Goal: Check status: Check status

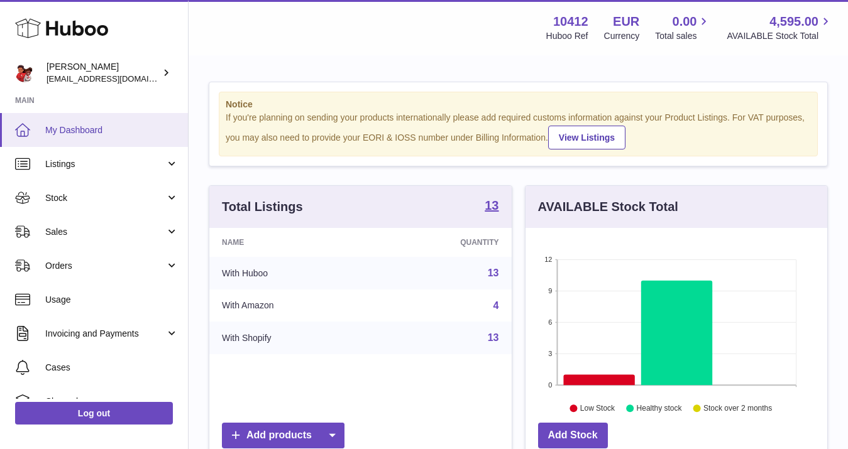
scroll to position [196, 302]
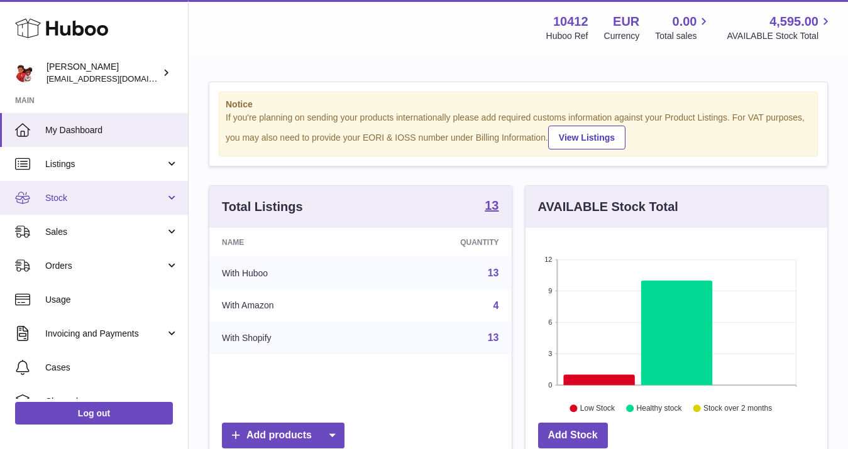
click at [84, 191] on link "Stock" at bounding box center [94, 198] width 188 height 34
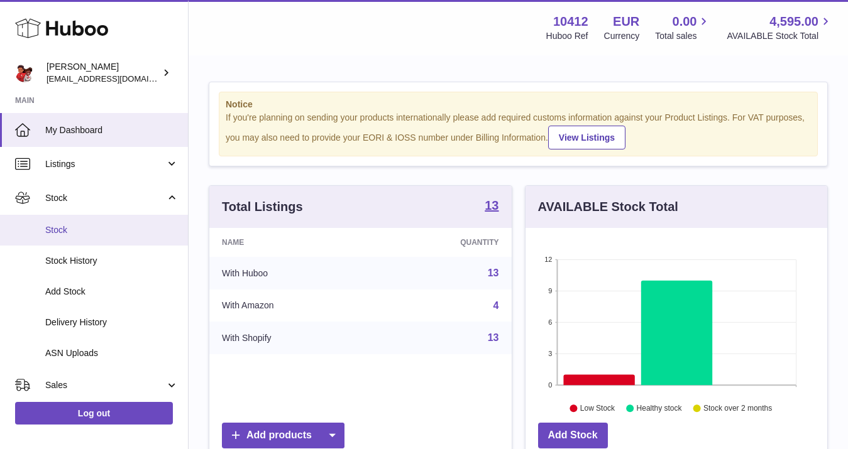
click at [86, 219] on link "Stock" at bounding box center [94, 230] width 188 height 31
click at [75, 234] on span "Stock" at bounding box center [111, 230] width 133 height 12
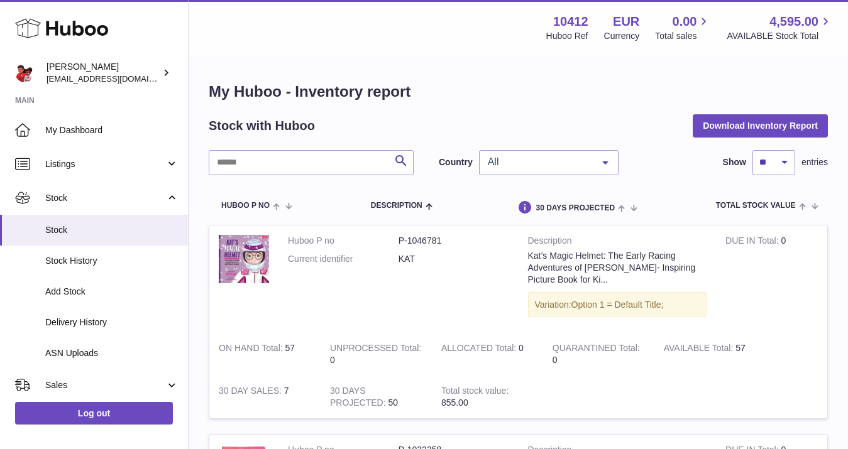
click at [537, 159] on span "All" at bounding box center [538, 162] width 108 height 13
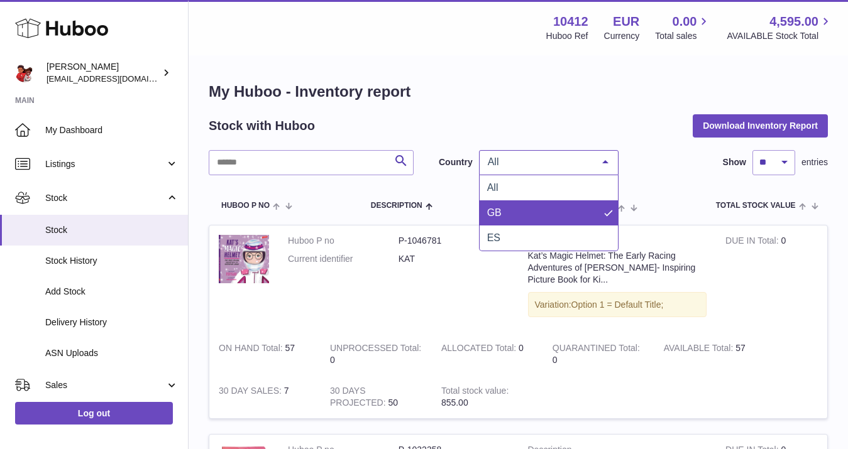
click at [503, 207] on span "GB" at bounding box center [548, 212] width 138 height 25
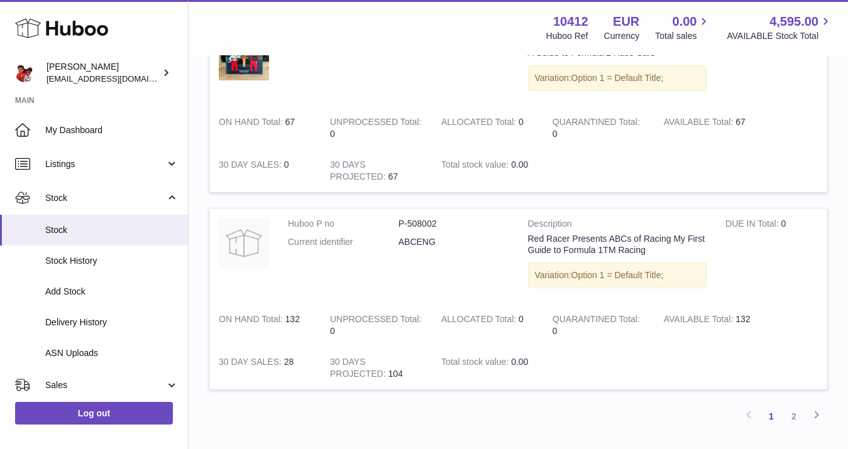
scroll to position [1929, 0]
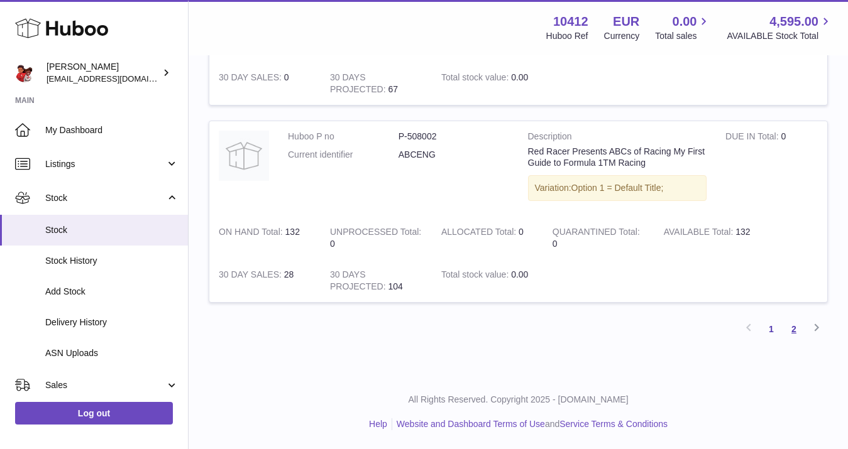
click at [792, 327] on link "2" at bounding box center [793, 329] width 23 height 23
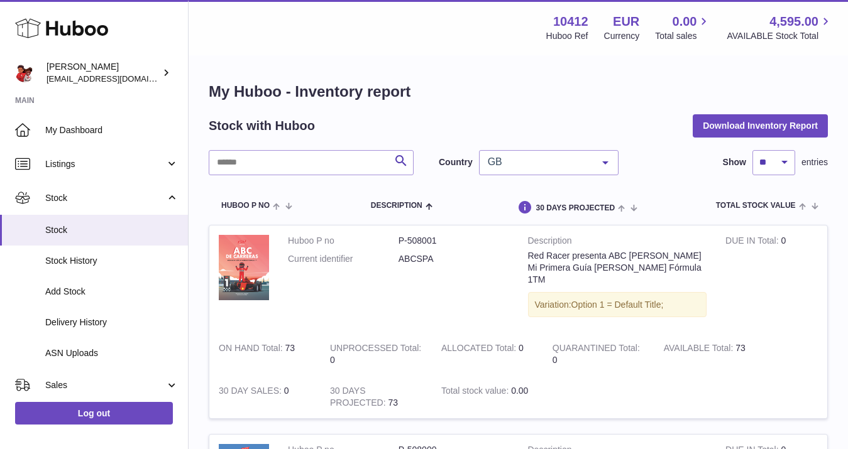
scroll to position [302, 0]
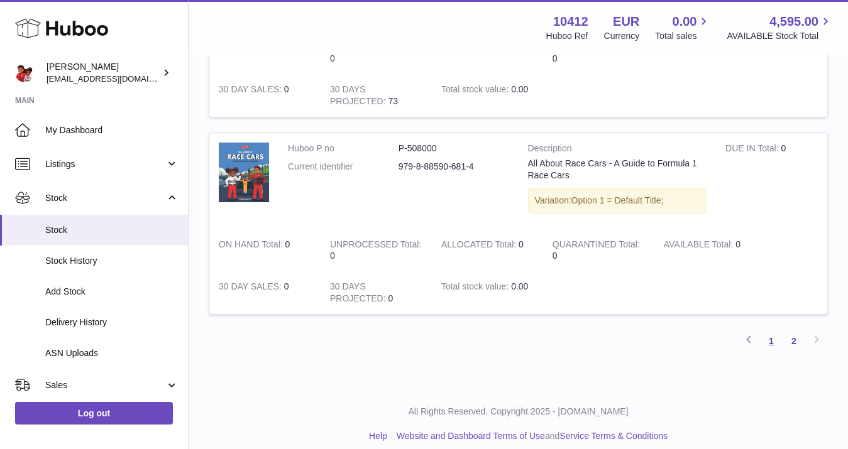
click at [770, 330] on link "1" at bounding box center [771, 341] width 23 height 23
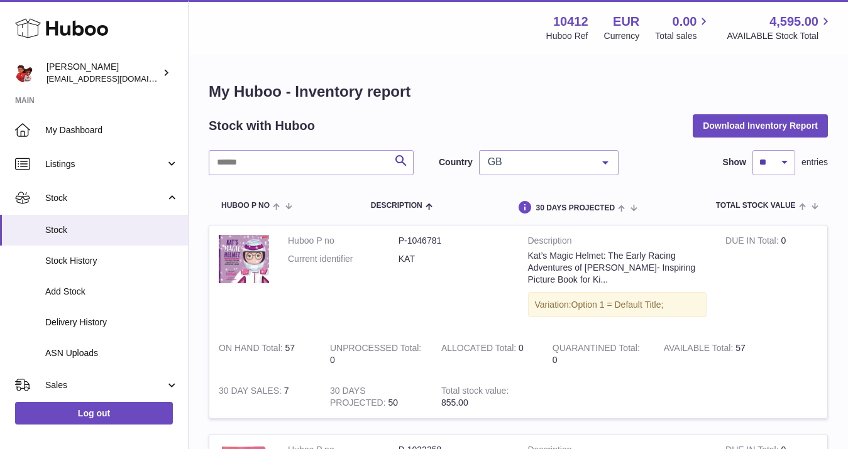
click at [524, 159] on span "GB" at bounding box center [538, 162] width 108 height 13
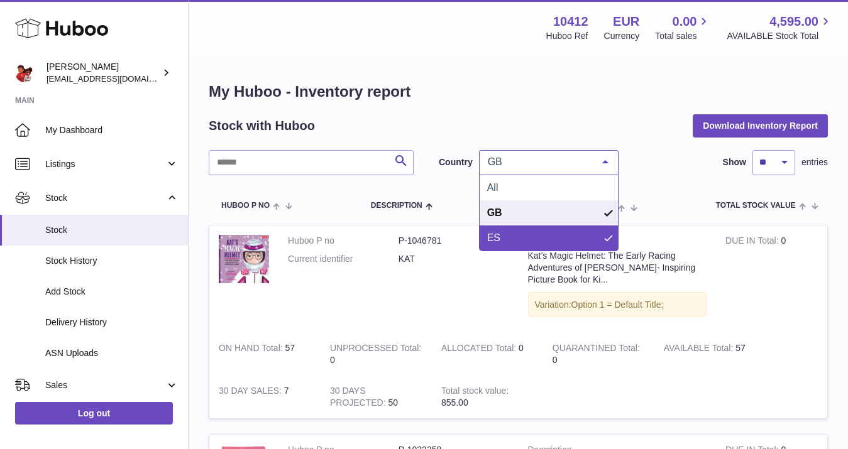
click at [498, 230] on span "ES" at bounding box center [548, 238] width 138 height 25
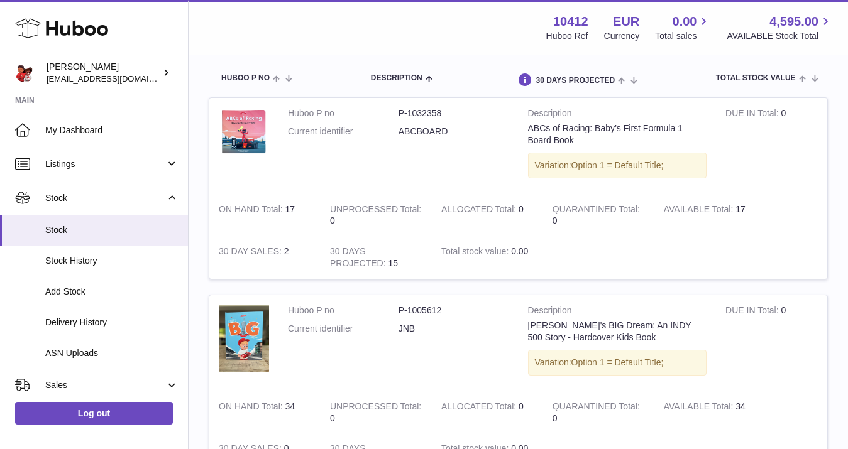
scroll to position [126, 0]
